Goal: Task Accomplishment & Management: Complete application form

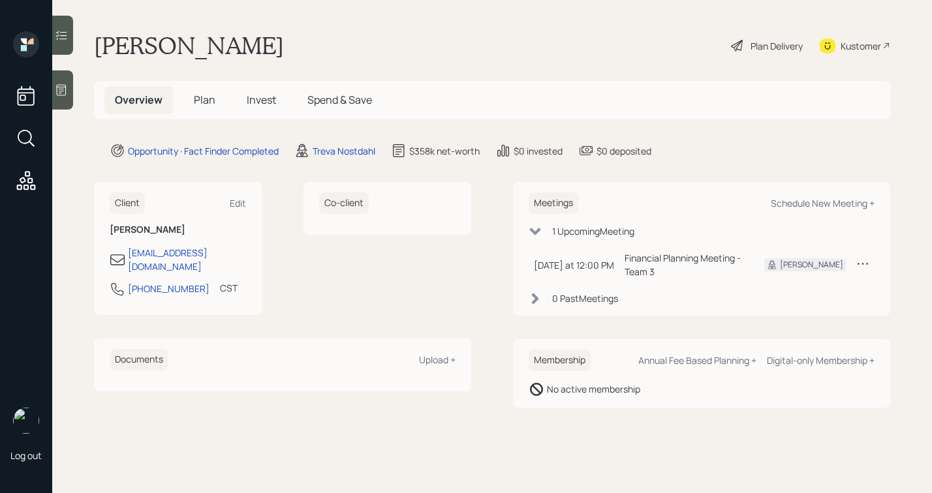
click at [59, 90] on icon at bounding box center [61, 90] width 13 height 13
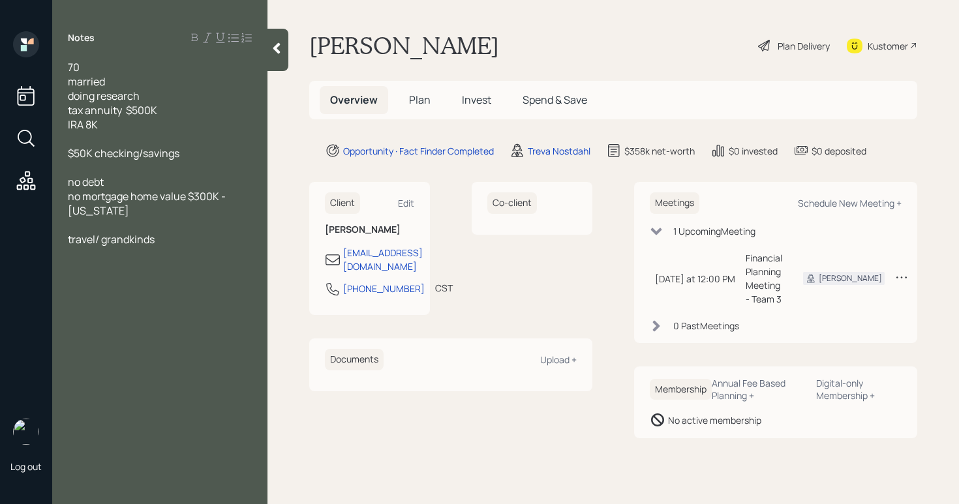
click at [770, 48] on div "Plan Delivery" at bounding box center [794, 45] width 74 height 29
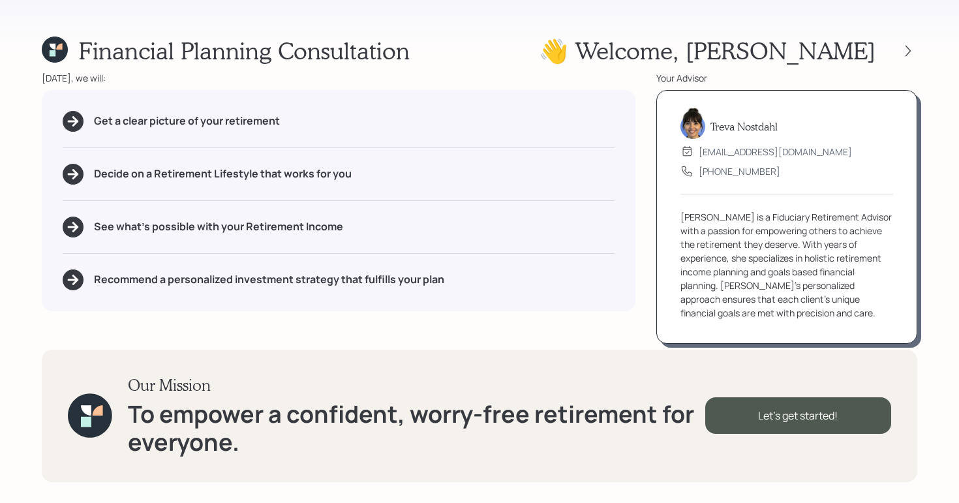
click at [615, 50] on div "Financial Planning Consultation 👋 Welcome , [PERSON_NAME]" at bounding box center [480, 51] width 876 height 28
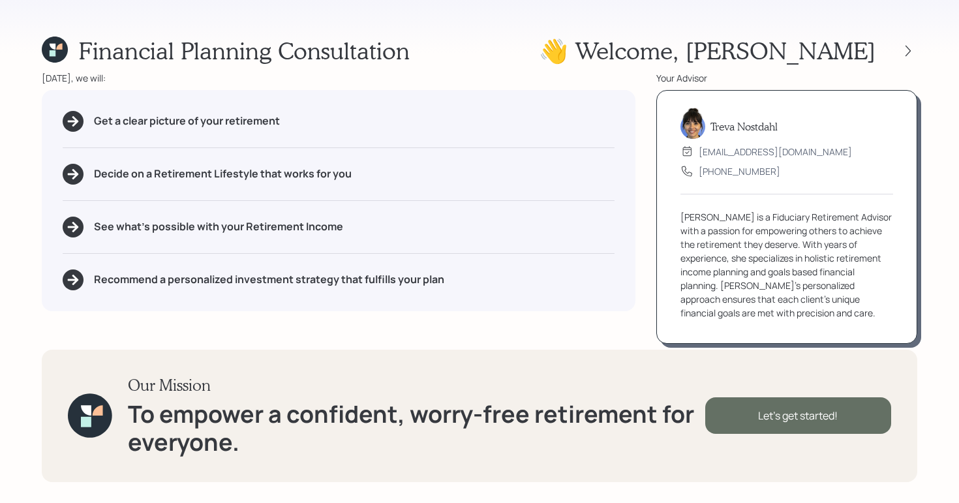
click at [755, 408] on div "Let's get started!" at bounding box center [798, 415] width 186 height 37
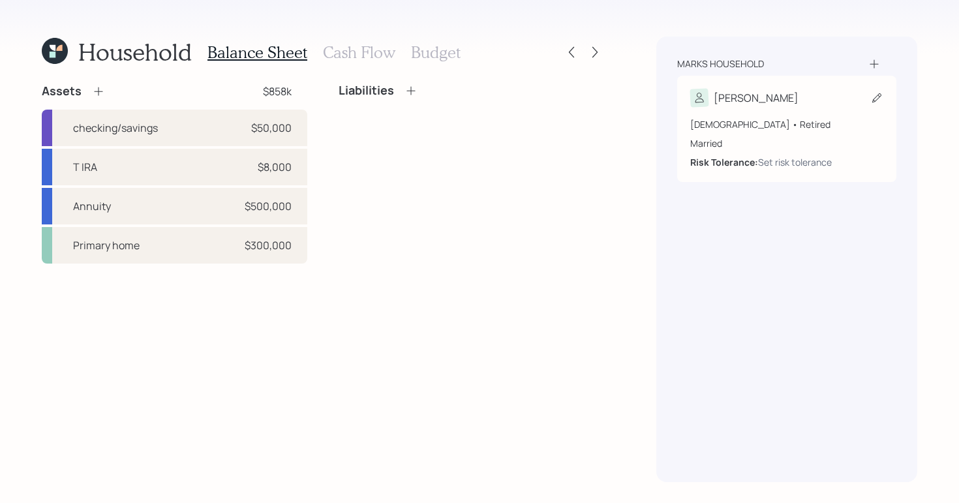
click at [883, 95] on div "[PERSON_NAME] [DEMOGRAPHIC_DATA] • Retired Married Risk Tolerance: Set risk tol…" at bounding box center [786, 129] width 219 height 106
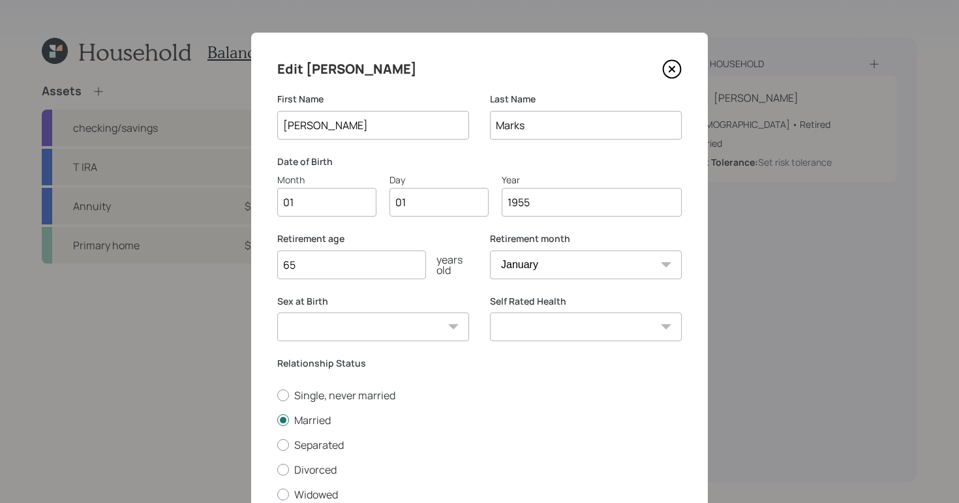
click at [358, 206] on input "01" at bounding box center [326, 202] width 99 height 29
type input "0"
type input "01"
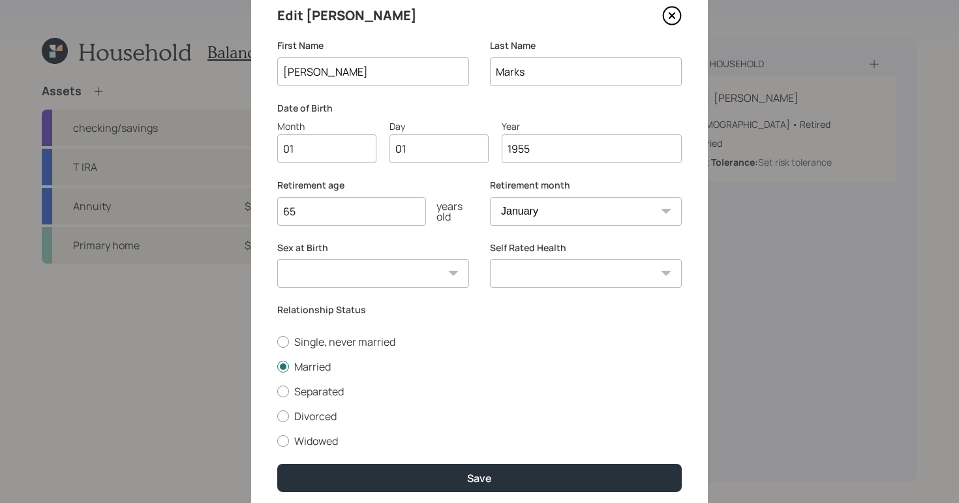
scroll to position [61, 0]
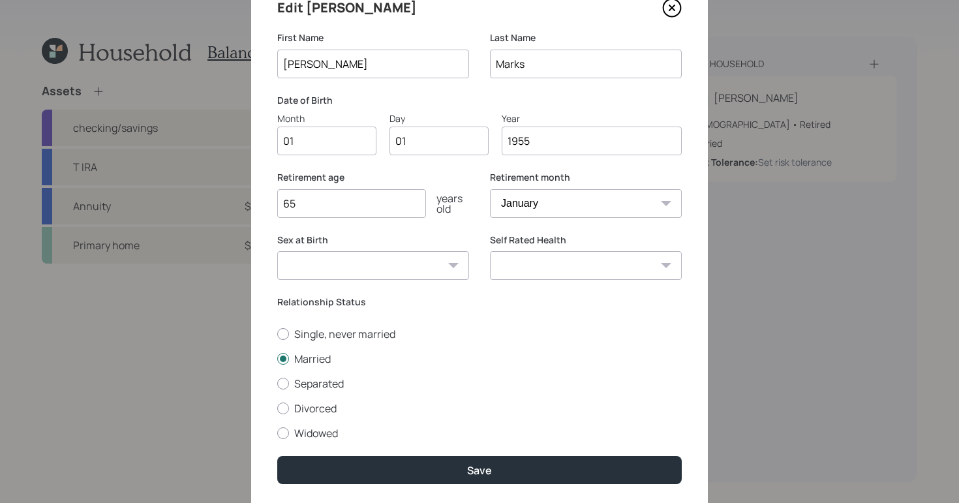
click at [325, 211] on input "65" at bounding box center [351, 203] width 149 height 29
click at [328, 209] on input "65" at bounding box center [351, 203] width 149 height 29
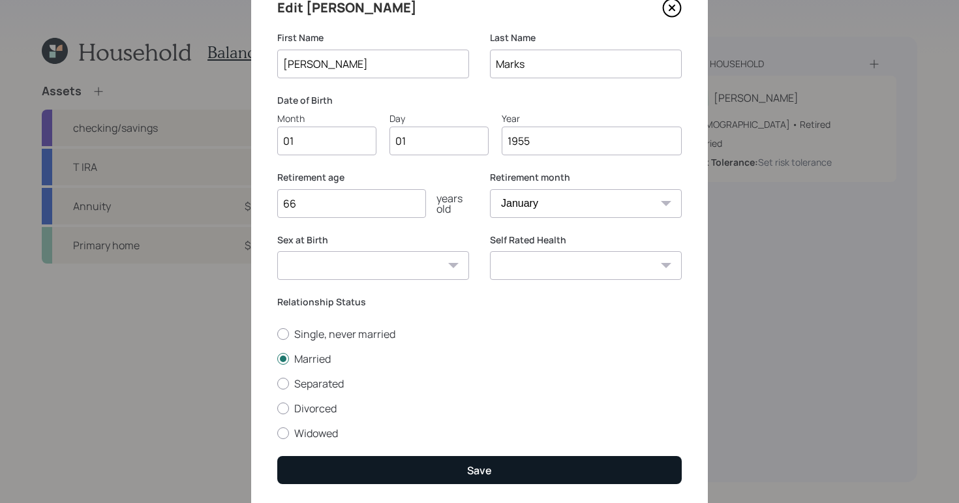
type input "66"
click at [467, 476] on div "Save" at bounding box center [479, 470] width 25 height 14
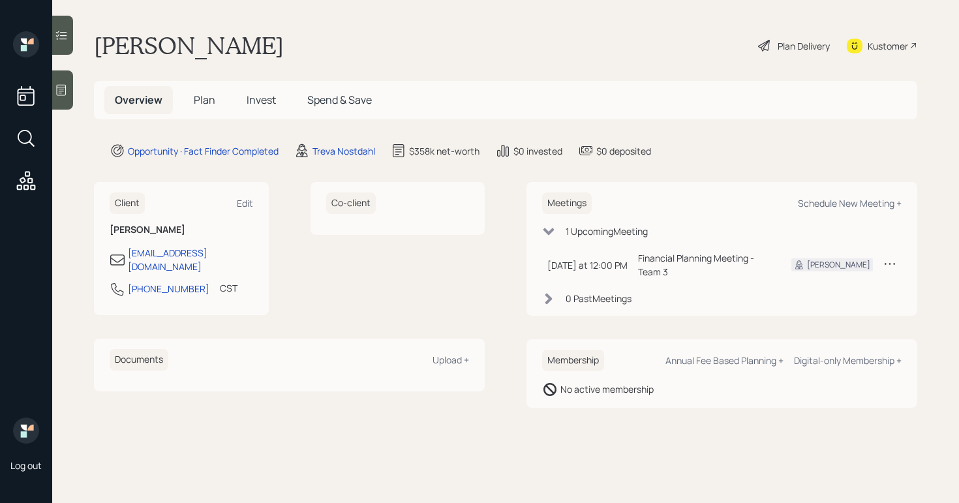
click at [61, 95] on icon at bounding box center [62, 90] width 10 height 11
